Goal: Information Seeking & Learning: Learn about a topic

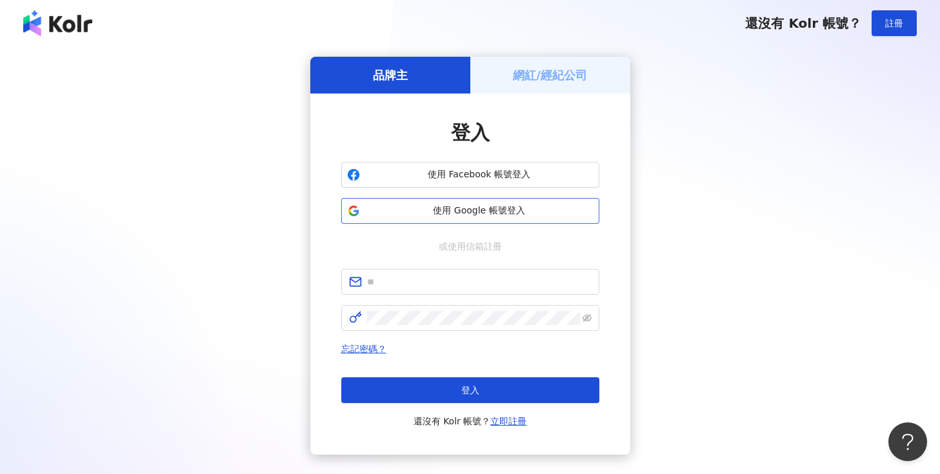
click at [473, 208] on span "使用 Google 帳號登入" at bounding box center [479, 210] width 228 height 13
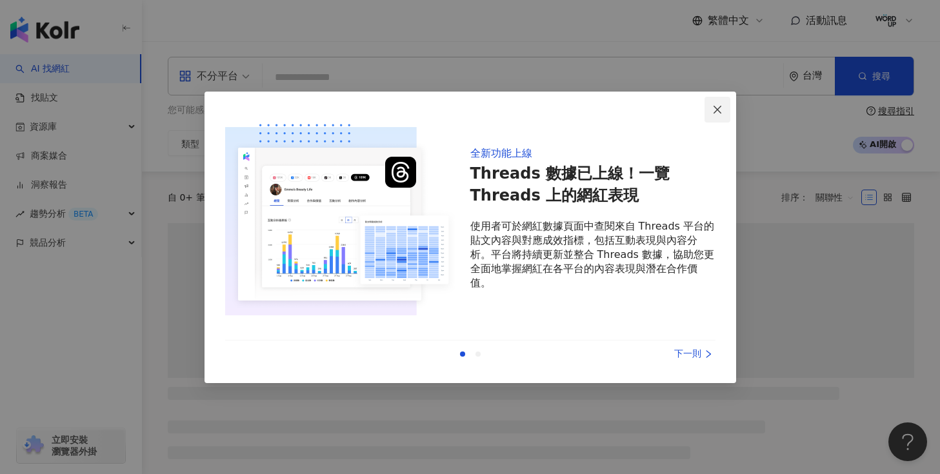
click at [716, 113] on icon "close" at bounding box center [717, 109] width 10 height 10
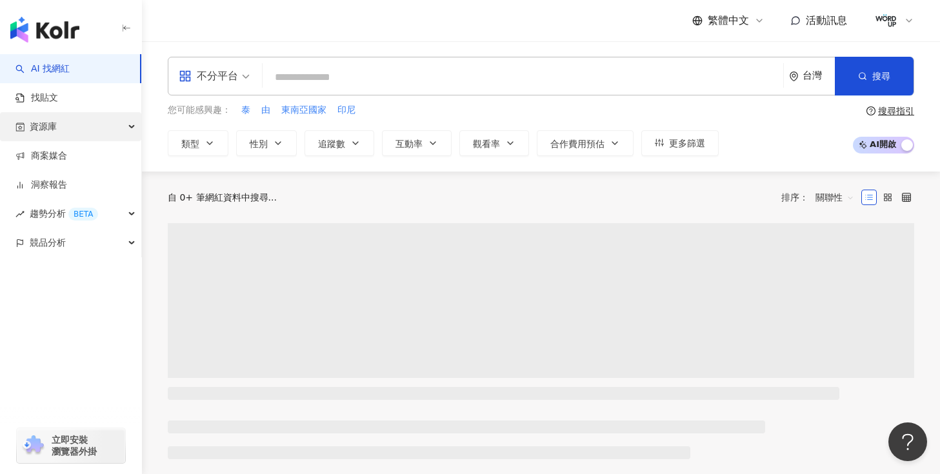
click at [78, 125] on div "資源庫" at bounding box center [70, 126] width 141 height 29
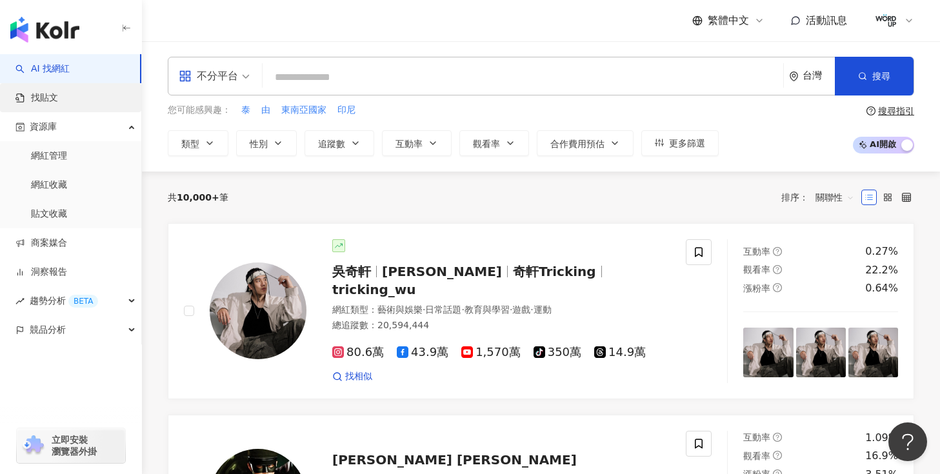
click at [58, 104] on link "找貼文" at bounding box center [36, 98] width 43 height 13
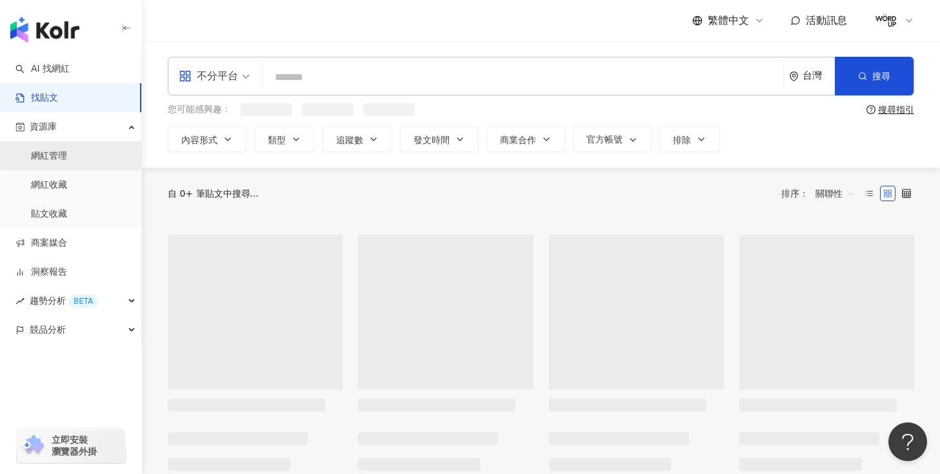
click at [58, 160] on link "網紅管理" at bounding box center [49, 156] width 36 height 13
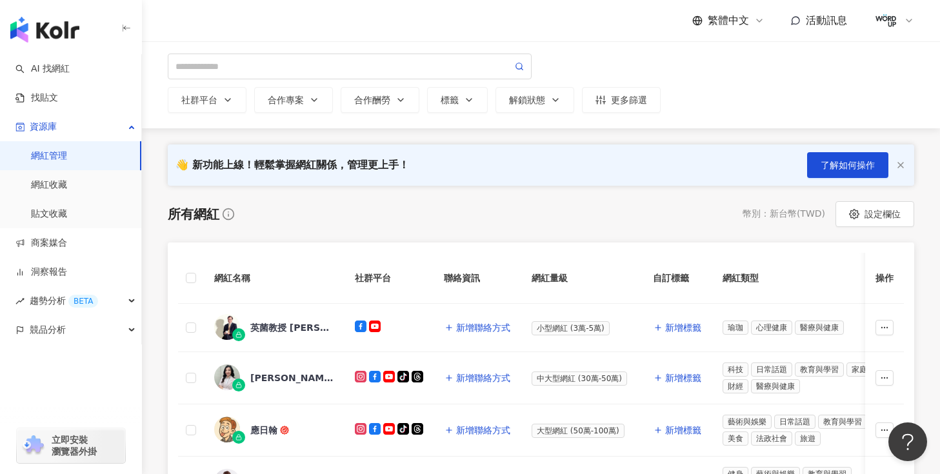
scroll to position [50, 0]
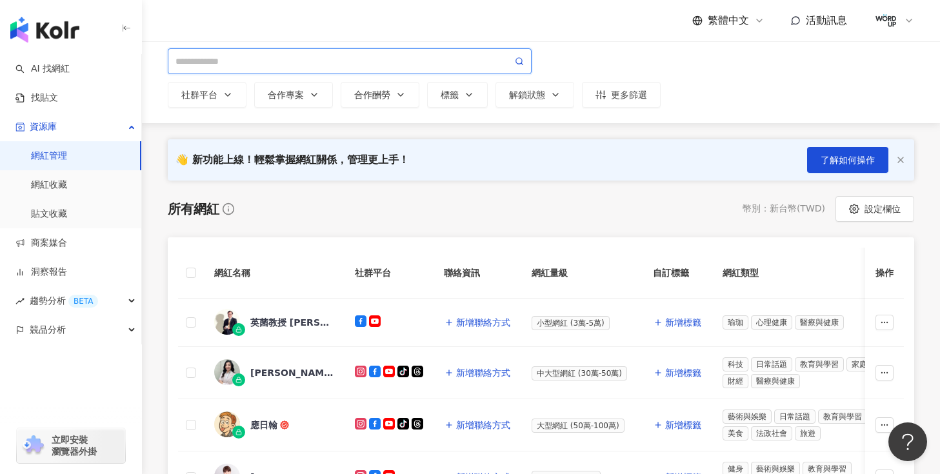
click at [403, 63] on input "search" at bounding box center [343, 61] width 337 height 14
type input "*"
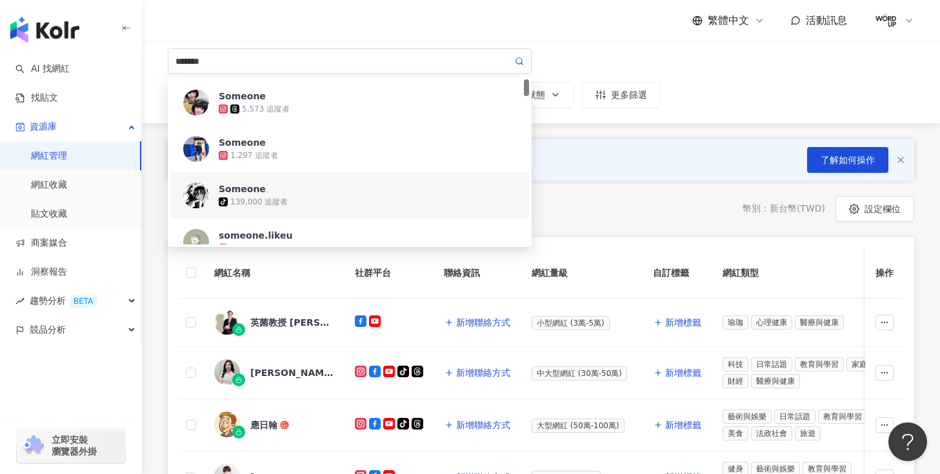
click at [640, 212] on div "所有網紅 幣別 ： 新台幣 ( TWD ) 設定欄位" at bounding box center [541, 209] width 746 height 26
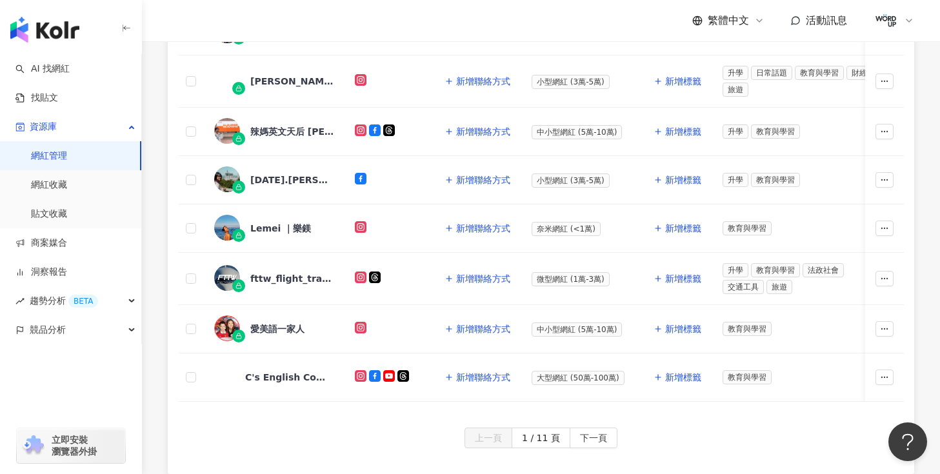
scroll to position [687, 0]
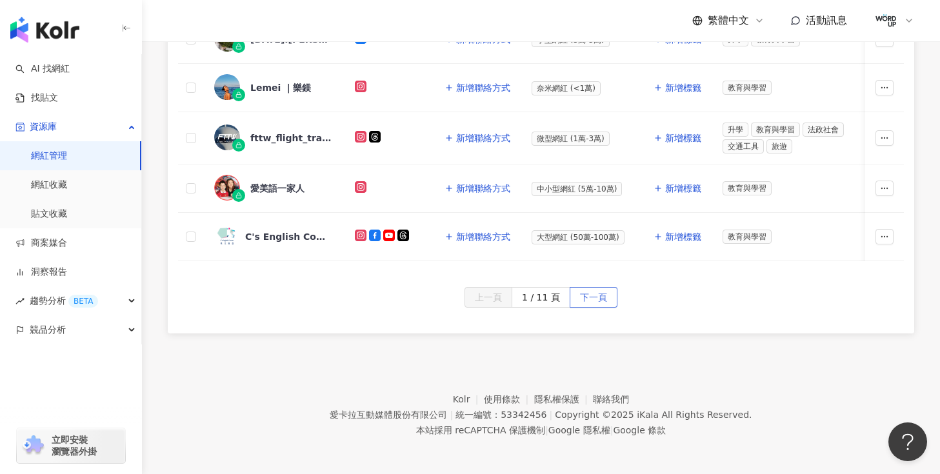
click at [589, 292] on span "下一頁" at bounding box center [593, 298] width 27 height 21
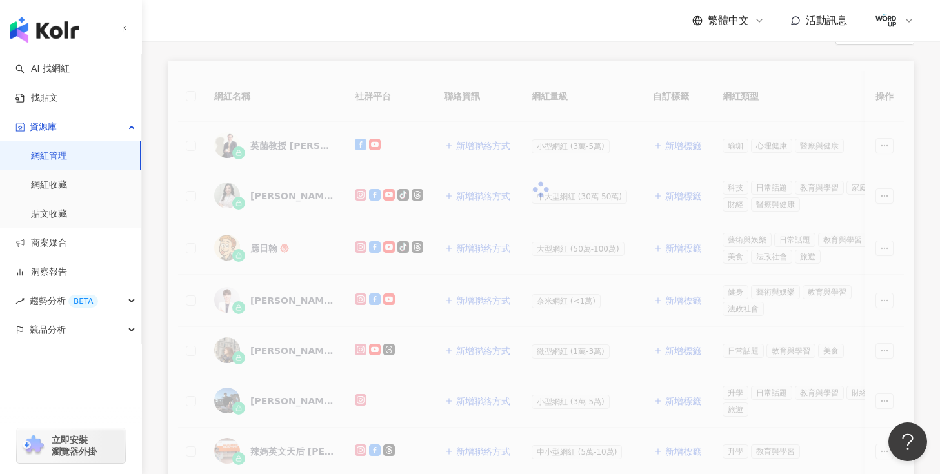
scroll to position [0, 0]
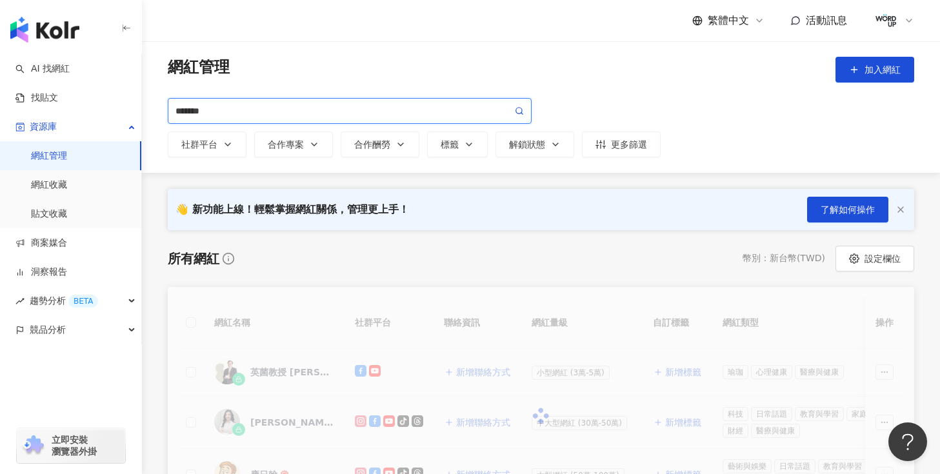
click at [364, 106] on input "*******" at bounding box center [343, 111] width 337 height 14
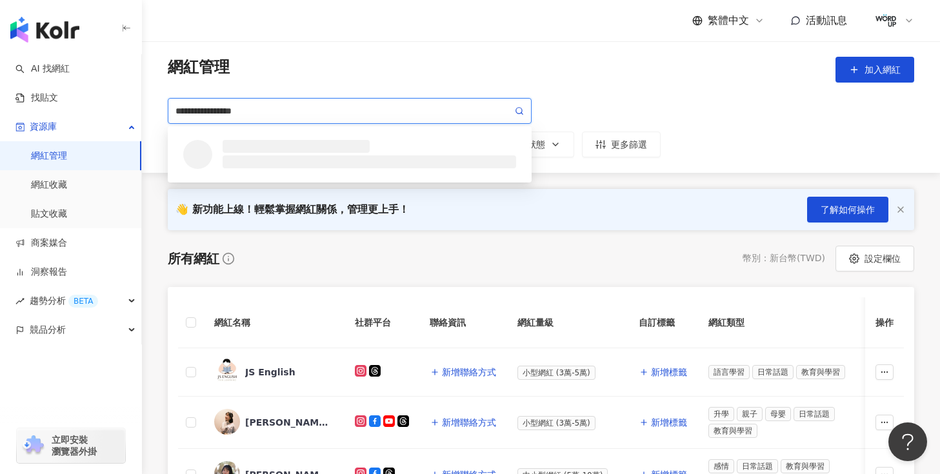
type input "**********"
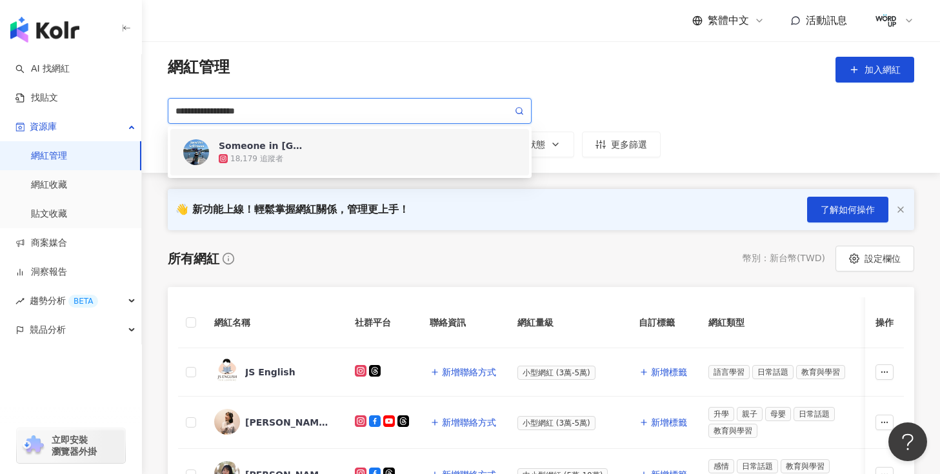
click at [319, 155] on div "18,179 追蹤者" at bounding box center [367, 158] width 297 height 13
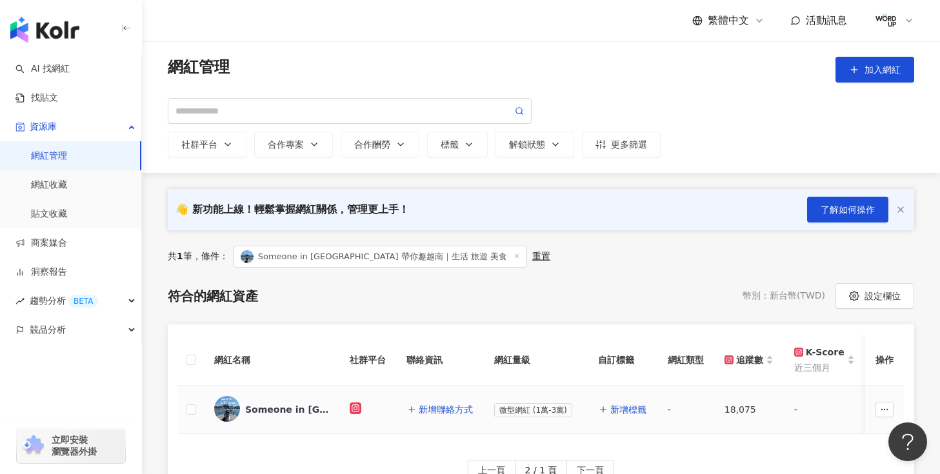
click at [266, 413] on div "Someone in [GEOGRAPHIC_DATA] 帶你趣越南｜生活 旅遊 美食" at bounding box center [287, 409] width 84 height 13
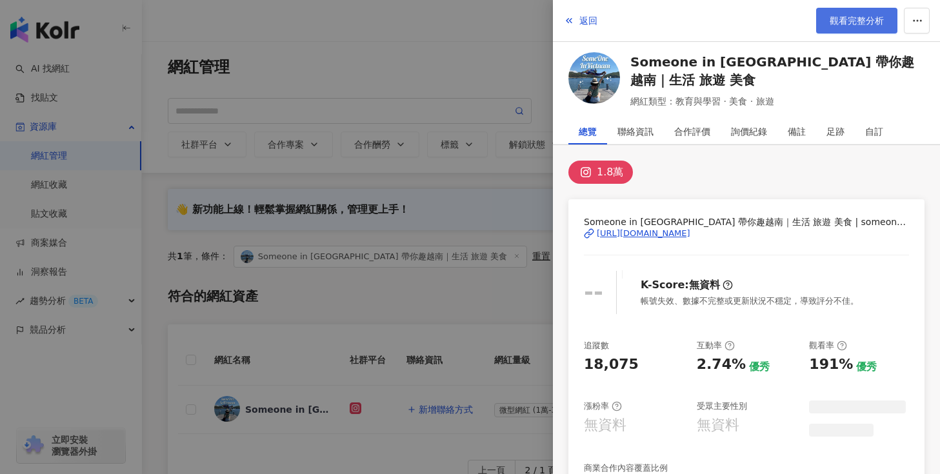
click at [860, 28] on link "觀看完整分析" at bounding box center [856, 21] width 81 height 26
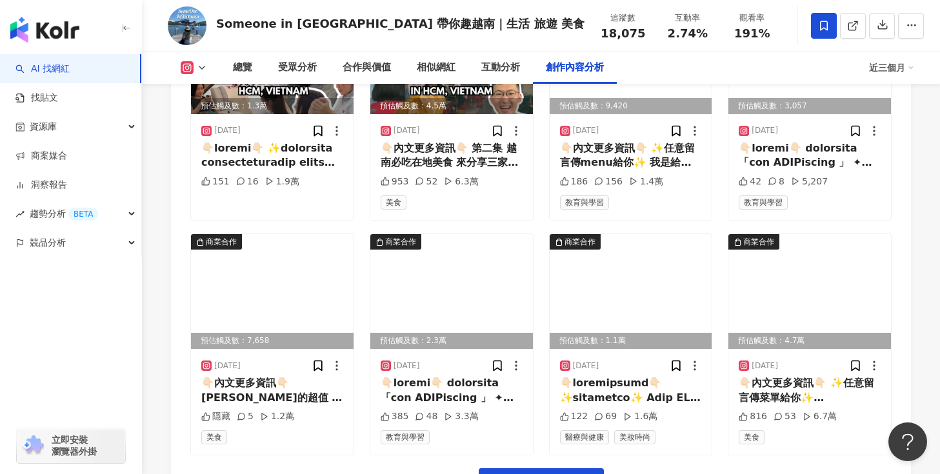
scroll to position [3671, 0]
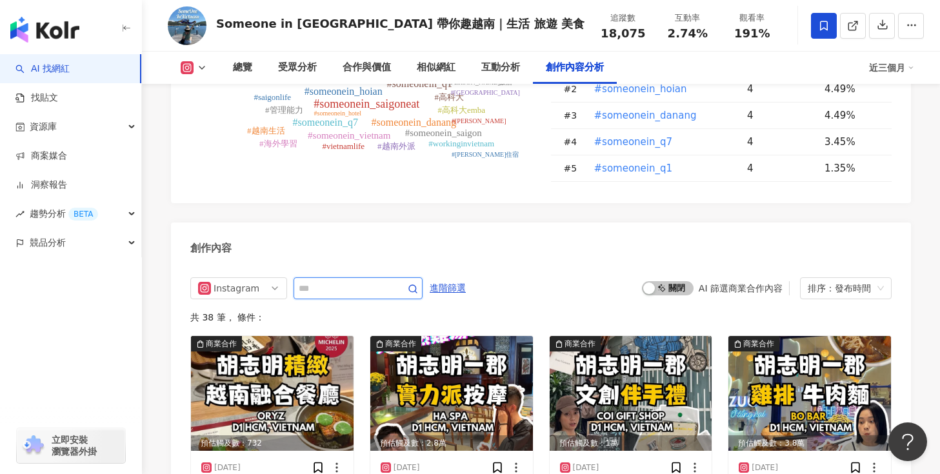
click at [341, 284] on input "text" at bounding box center [344, 288] width 90 height 15
type input "**"
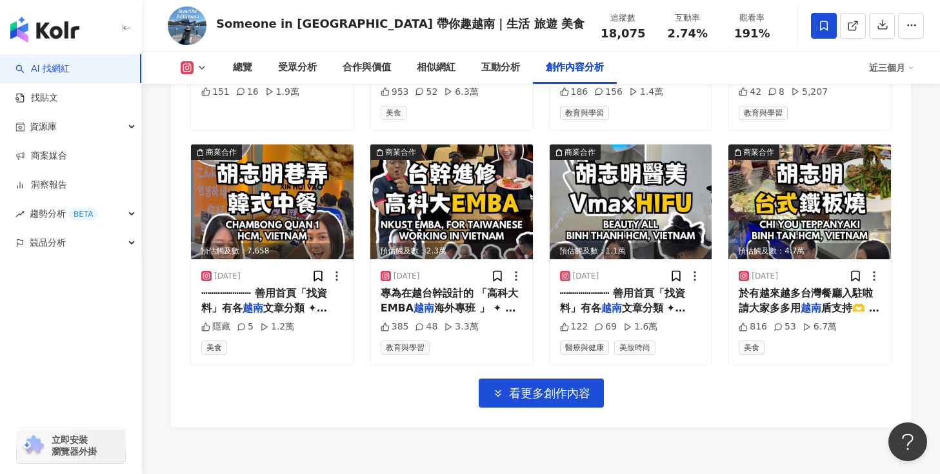
scroll to position [4441, 0]
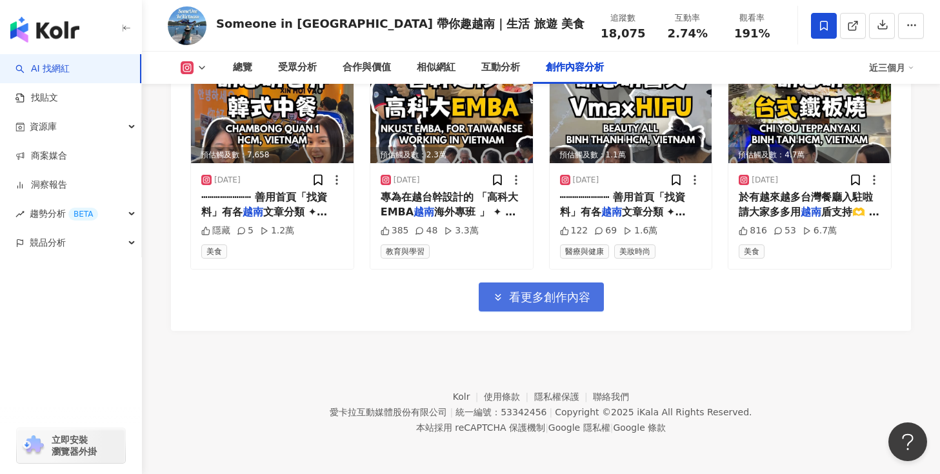
click at [508, 292] on button "看更多創作內容" at bounding box center [541, 297] width 125 height 29
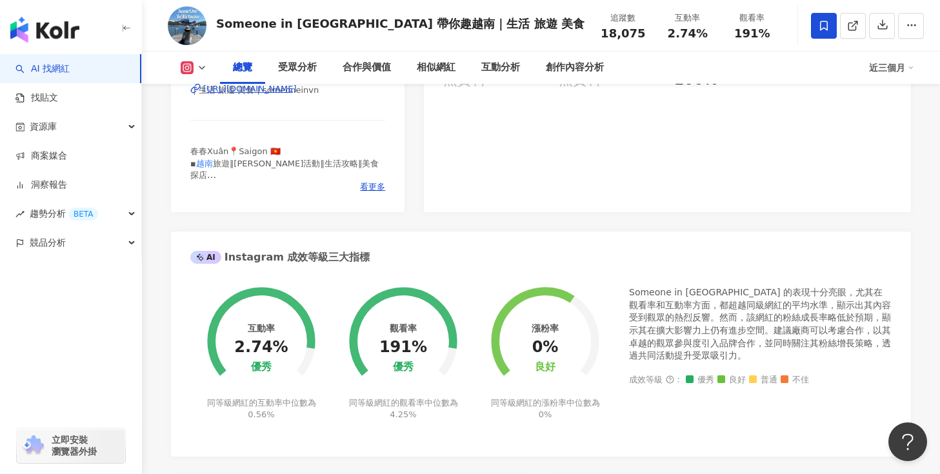
scroll to position [293, 0]
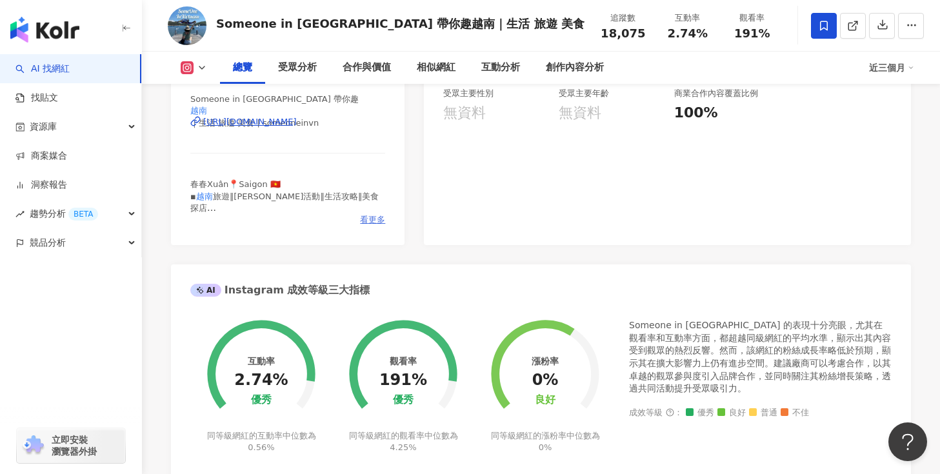
click at [368, 222] on span "看更多" at bounding box center [372, 220] width 25 height 12
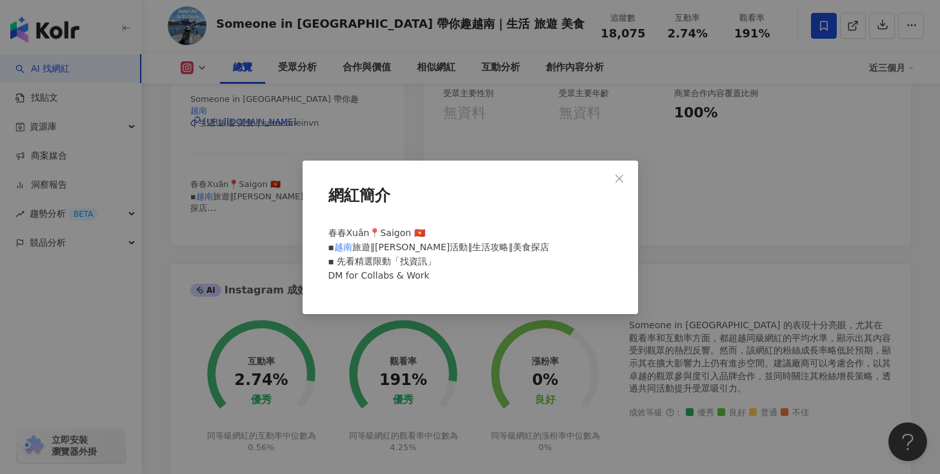
click at [719, 157] on div "網紅簡介 春春Xuân📍Saigon 🇻🇳 ▪︎ 越南 旅遊∥胡志明活動∥生活攻略∥美食探店 ▪︎ 先看精選限動「找資訊」 DM for Collabs & …" at bounding box center [470, 237] width 940 height 474
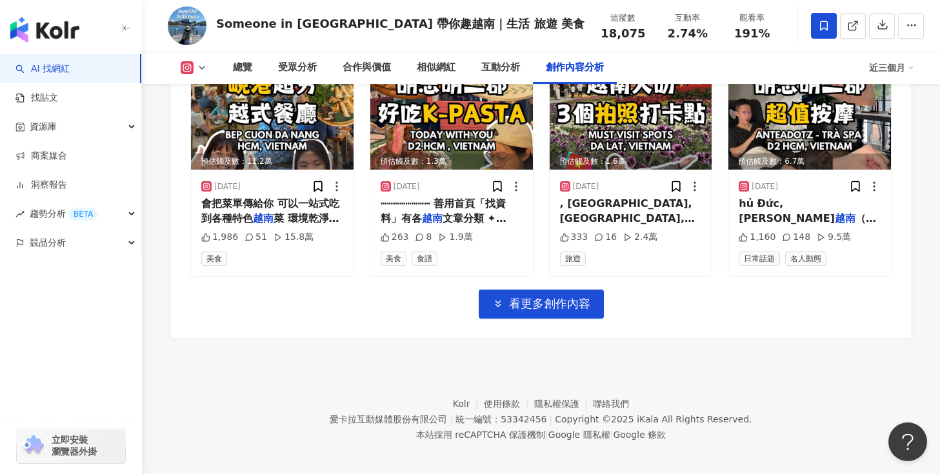
scroll to position [5146, 0]
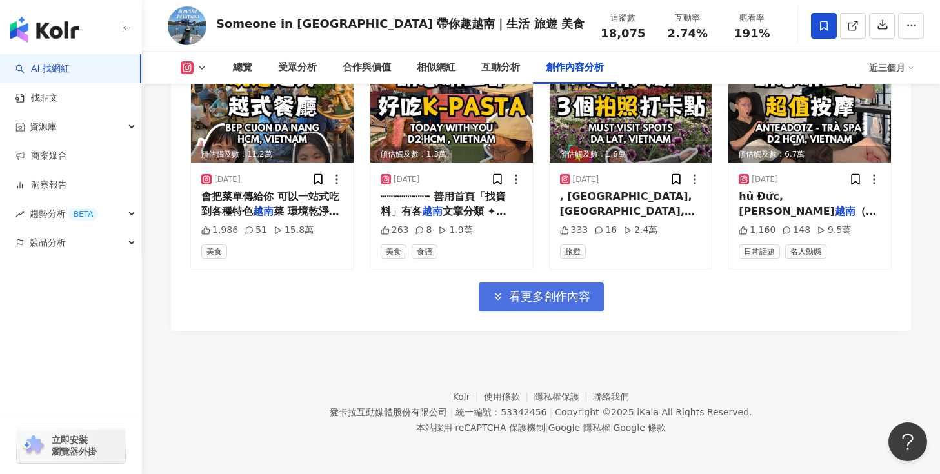
click at [514, 298] on span "看更多創作內容" at bounding box center [549, 297] width 81 height 14
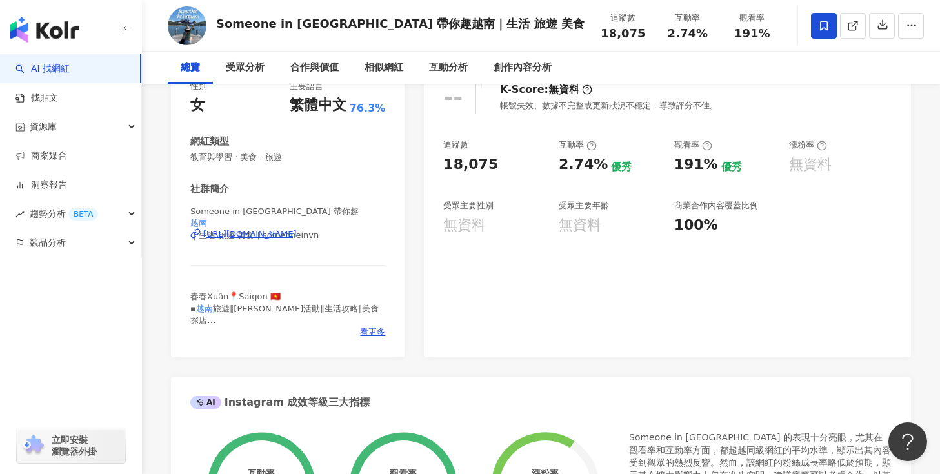
scroll to position [0, 0]
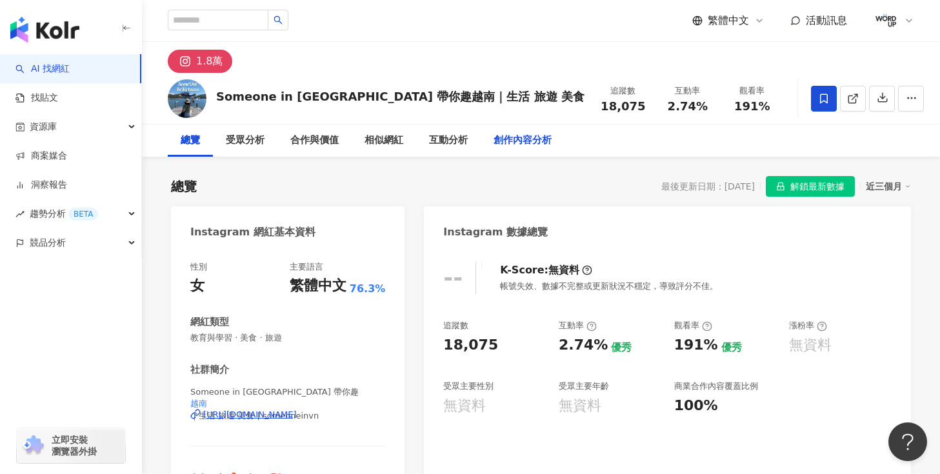
click at [530, 146] on div "創作內容分析" at bounding box center [522, 140] width 58 height 15
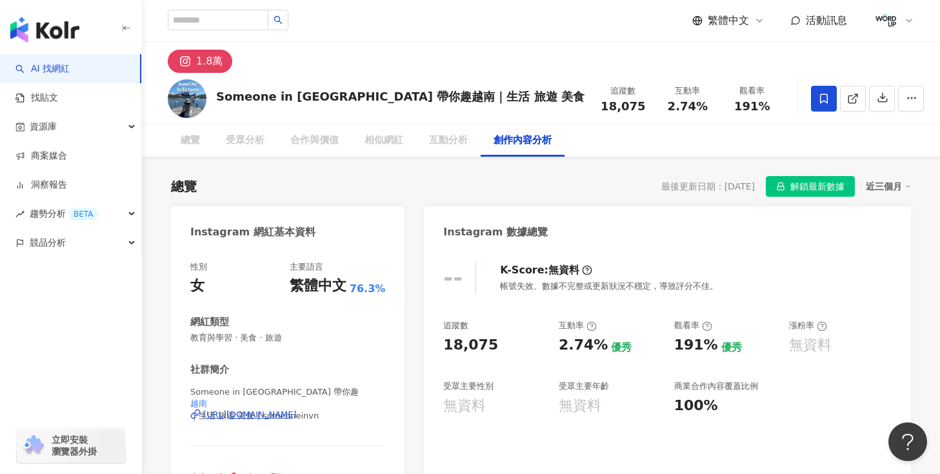
scroll to position [3526, 0]
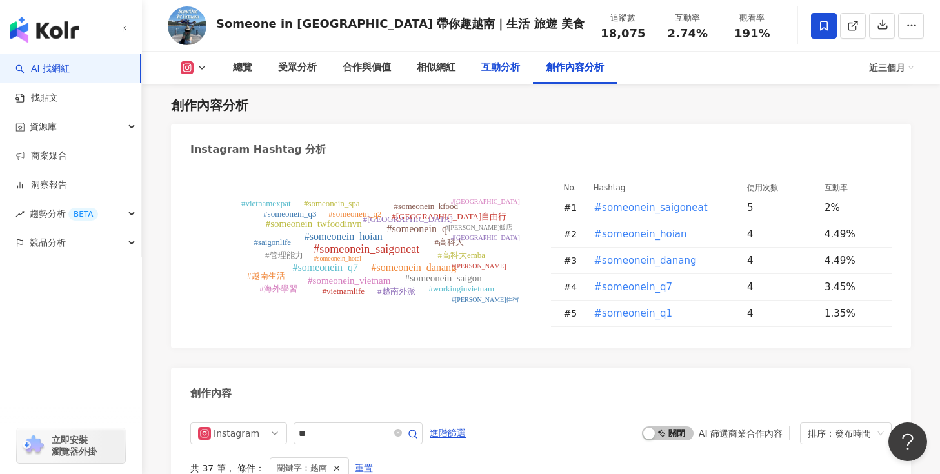
click at [488, 74] on div "互動分析" at bounding box center [500, 67] width 39 height 15
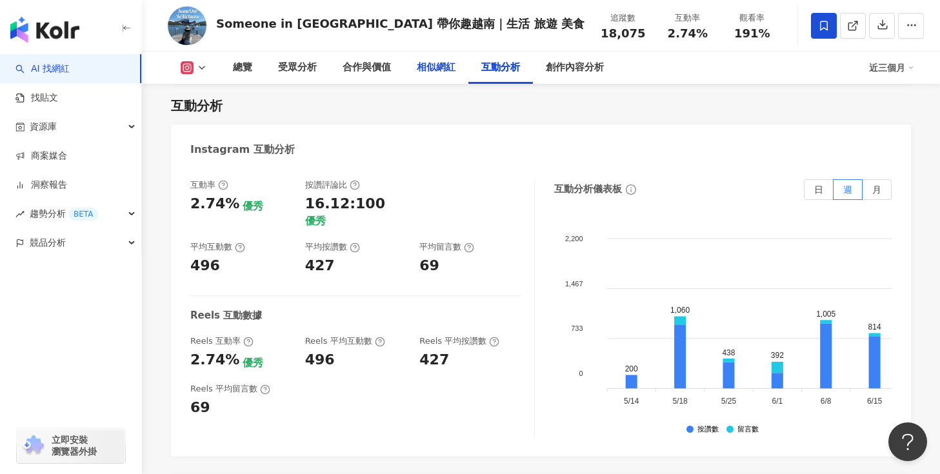
click at [428, 72] on div "相似網紅" at bounding box center [436, 67] width 39 height 15
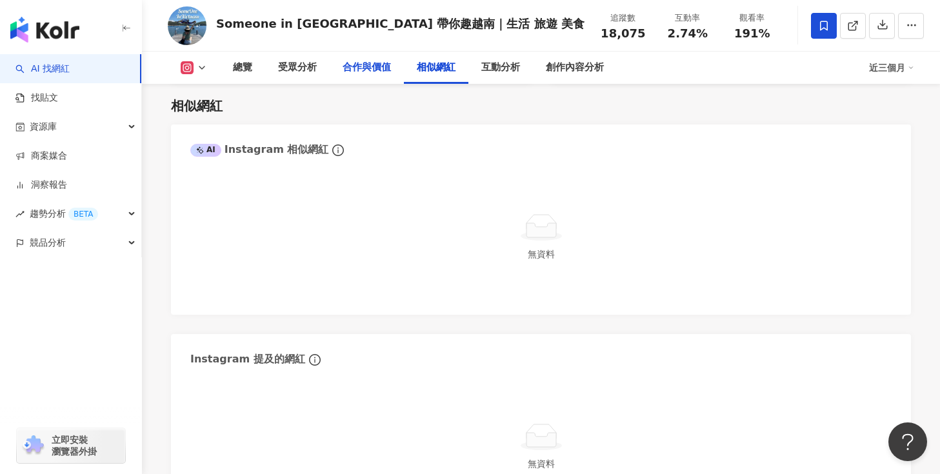
click at [364, 68] on div "合作與價值" at bounding box center [367, 67] width 48 height 15
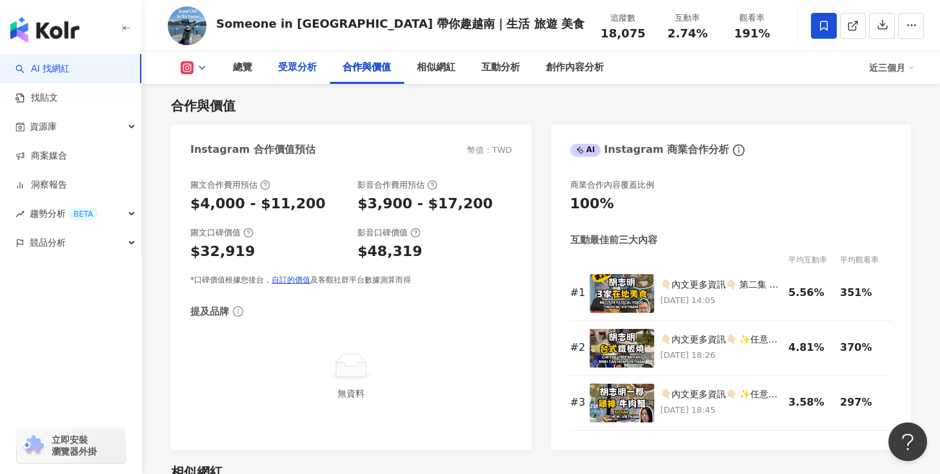
click at [297, 78] on div "受眾分析" at bounding box center [297, 68] width 65 height 32
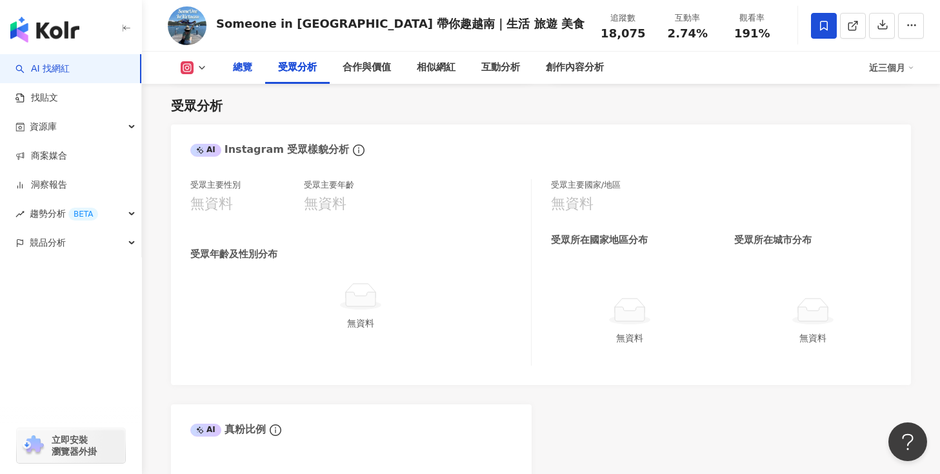
click at [254, 70] on div "總覽" at bounding box center [242, 68] width 45 height 32
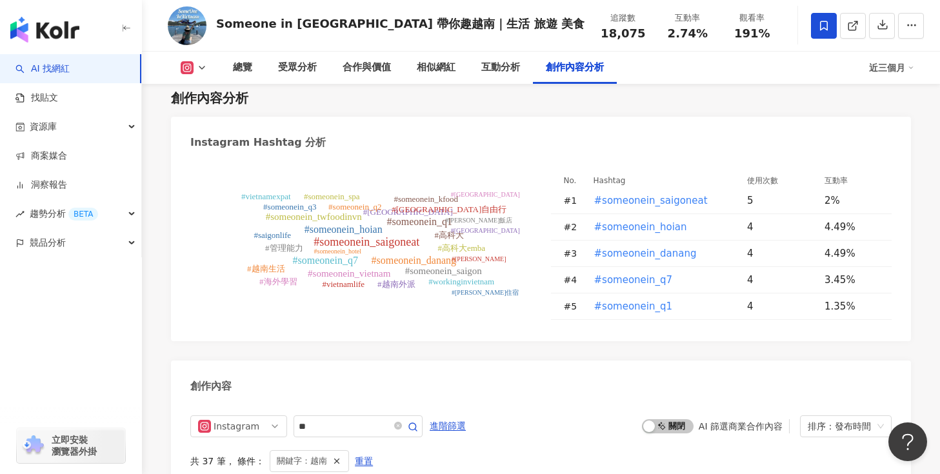
scroll to position [4164, 0]
